Goal: Complete application form: Complete application form

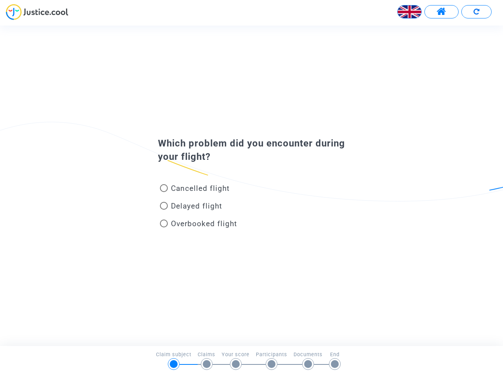
click at [410, 12] on img at bounding box center [410, 12] width 24 height 24
click at [442, 12] on span at bounding box center [442, 12] width 10 height 10
click at [477, 12] on div at bounding box center [251, 15] width 503 height 22
click at [252, 186] on div "Cancelled flight" at bounding box center [238, 190] width 173 height 18
click at [195, 190] on span "Cancelled flight" at bounding box center [200, 188] width 59 height 9
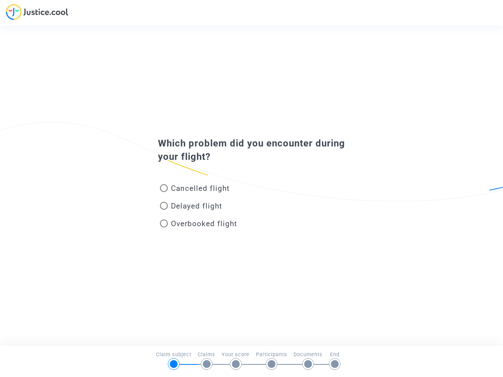
click at [164, 192] on input "Cancelled flight" at bounding box center [164, 192] width 0 height 0
radio input "true"
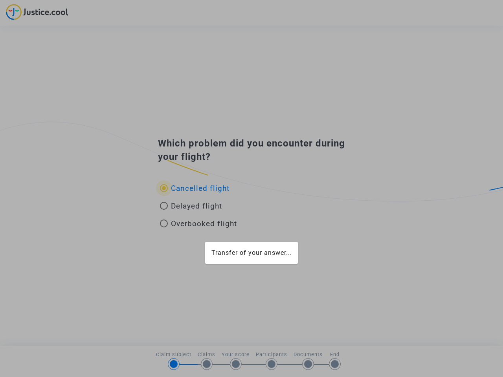
click at [205, 242] on mat-card "Transfer of your answer..." at bounding box center [251, 253] width 93 height 22
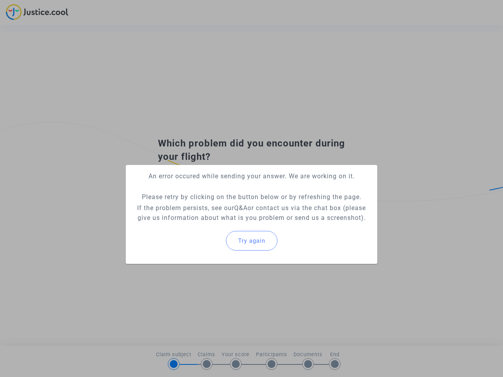
click at [191, 208] on p "If the problem persists, see our Q&A or contact us via the chat box (please giv…" at bounding box center [251, 213] width 239 height 20
click at [191, 206] on p "If the problem persists, see our Q&A or contact us via the chat box (please giv…" at bounding box center [251, 213] width 239 height 20
click at [199, 225] on div "Try again" at bounding box center [251, 241] width 239 height 34
click at [199, 224] on mat-card "An error occured while sending your answer. We are working on it. Please retry …" at bounding box center [252, 214] width 252 height 99
